Goal: Navigation & Orientation: Go to known website

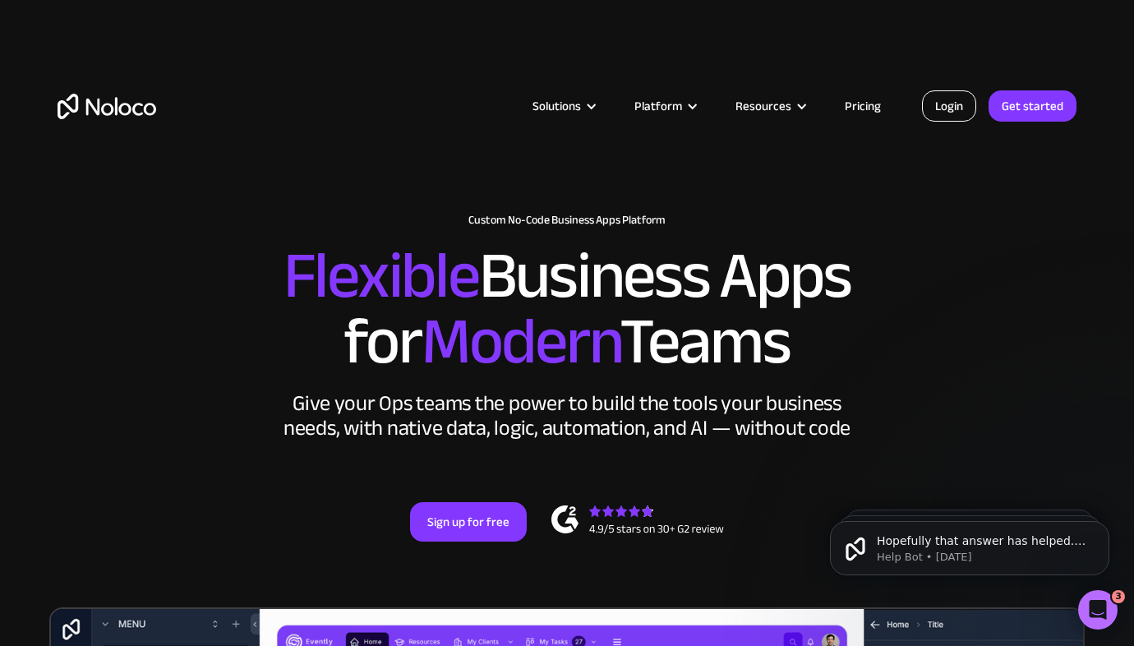
click at [927, 99] on link "Login" at bounding box center [949, 105] width 54 height 31
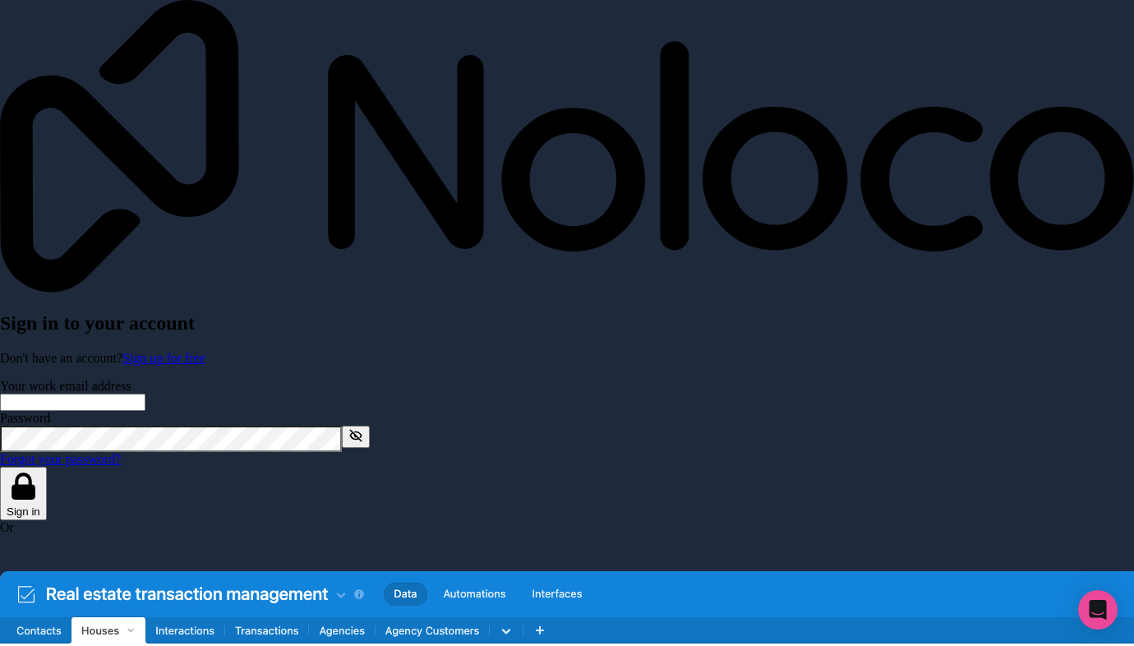
click at [145, 394] on input "Your work email address" at bounding box center [72, 402] width 145 height 17
type input "[EMAIL_ADDRESS][DOMAIN_NAME]"
click at [47, 467] on button "Sign in" at bounding box center [23, 493] width 47 height 53
